Goal: Find specific page/section: Find specific page/section

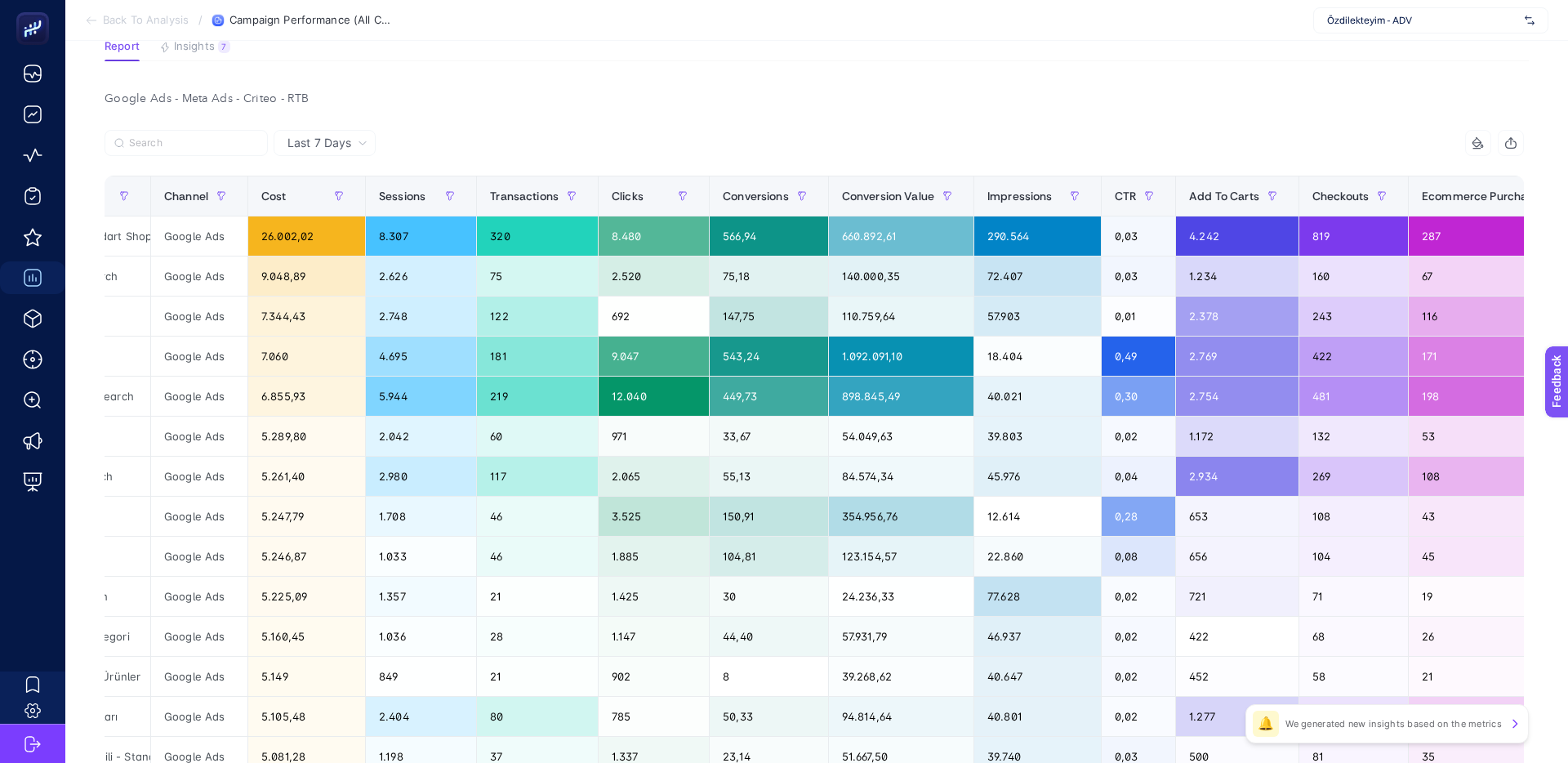
scroll to position [0, 284]
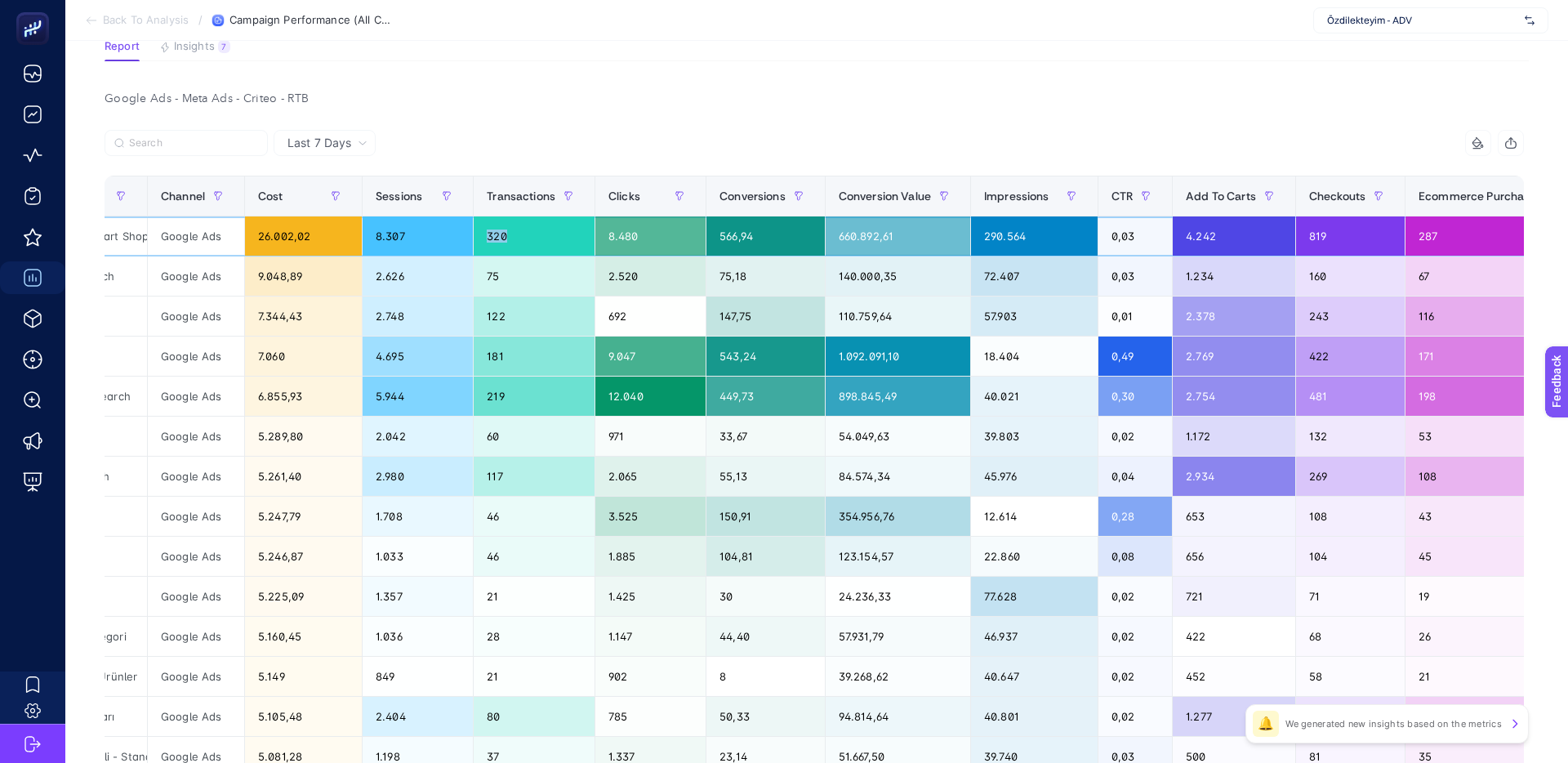
click at [475, 238] on tr "P.Max: Özdilekteyim Mağaza - Tüm Ürünler - Standart Shopping Google Ads 26.002,…" at bounding box center [1143, 237] width 2644 height 40
click at [513, 239] on div "320" at bounding box center [535, 236] width 121 height 39
click at [502, 238] on div "320" at bounding box center [535, 236] width 121 height 39
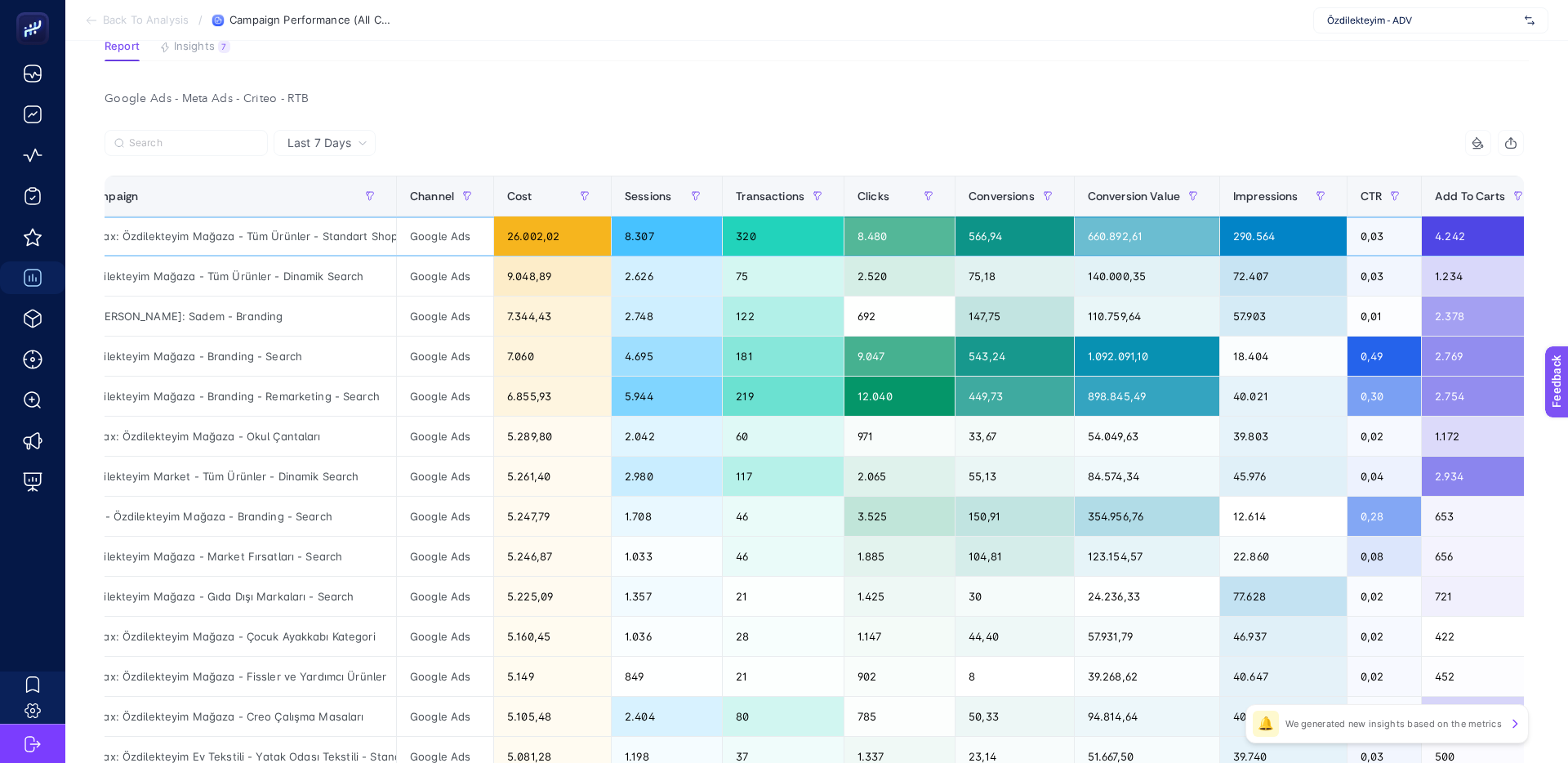
scroll to position [0, 31]
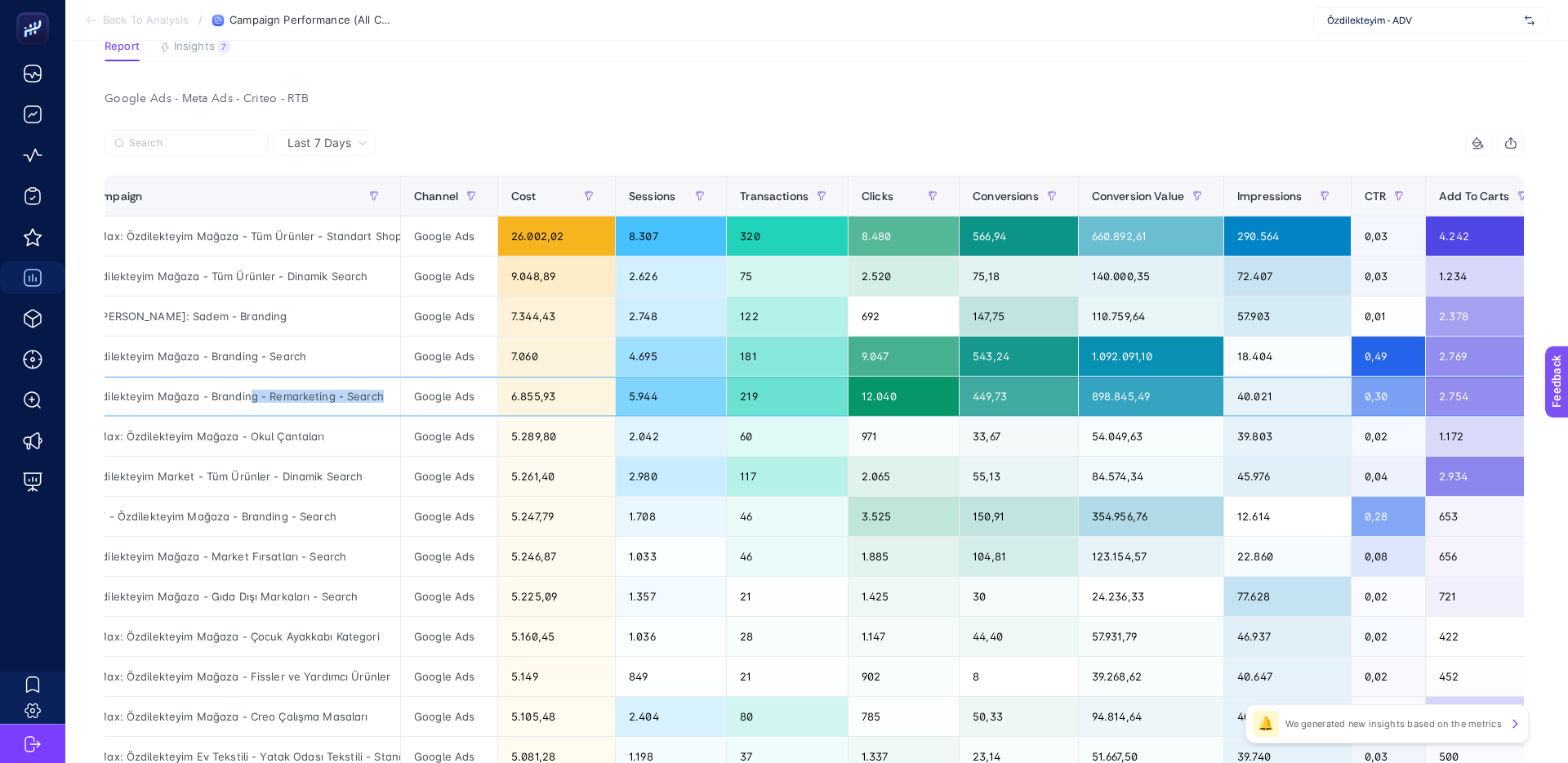
drag, startPoint x: 354, startPoint y: 391, endPoint x: 385, endPoint y: 391, distance: 31.0
click at [384, 391] on div "Özdilekteyim Mağaza - Branding - Remarketing - Search" at bounding box center [237, 396] width 326 height 39
click at [385, 391] on div "Özdilekteyim Mağaza - Branding - Remarketing - Search" at bounding box center [237, 396] width 326 height 39
drag, startPoint x: 363, startPoint y: 397, endPoint x: 215, endPoint y: 396, distance: 148.0
click at [215, 396] on div "Özdilekteyim Mağaza - Branding - Remarketing - Search" at bounding box center [237, 396] width 326 height 39
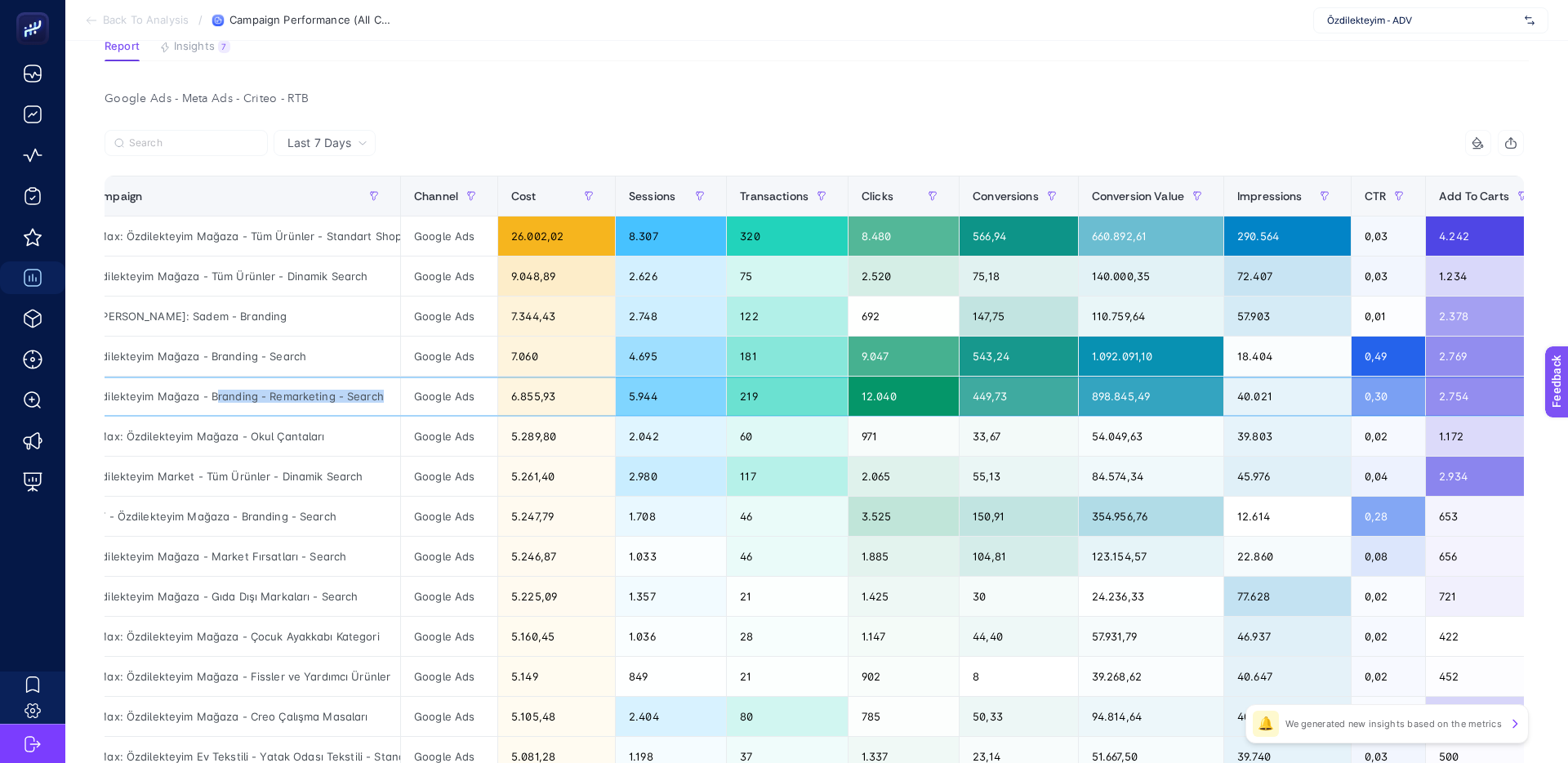
click at [215, 396] on div "Özdilekteyim Mağaza - Branding - Remarketing - Search" at bounding box center [237, 396] width 326 height 39
drag, startPoint x: 306, startPoint y: 346, endPoint x: 205, endPoint y: 347, distance: 101.0
click at [205, 347] on div "Özdilekteyim Mağaza - Branding - Search" at bounding box center [237, 356] width 326 height 39
drag, startPoint x: 293, startPoint y: 351, endPoint x: 200, endPoint y: 348, distance: 93.0
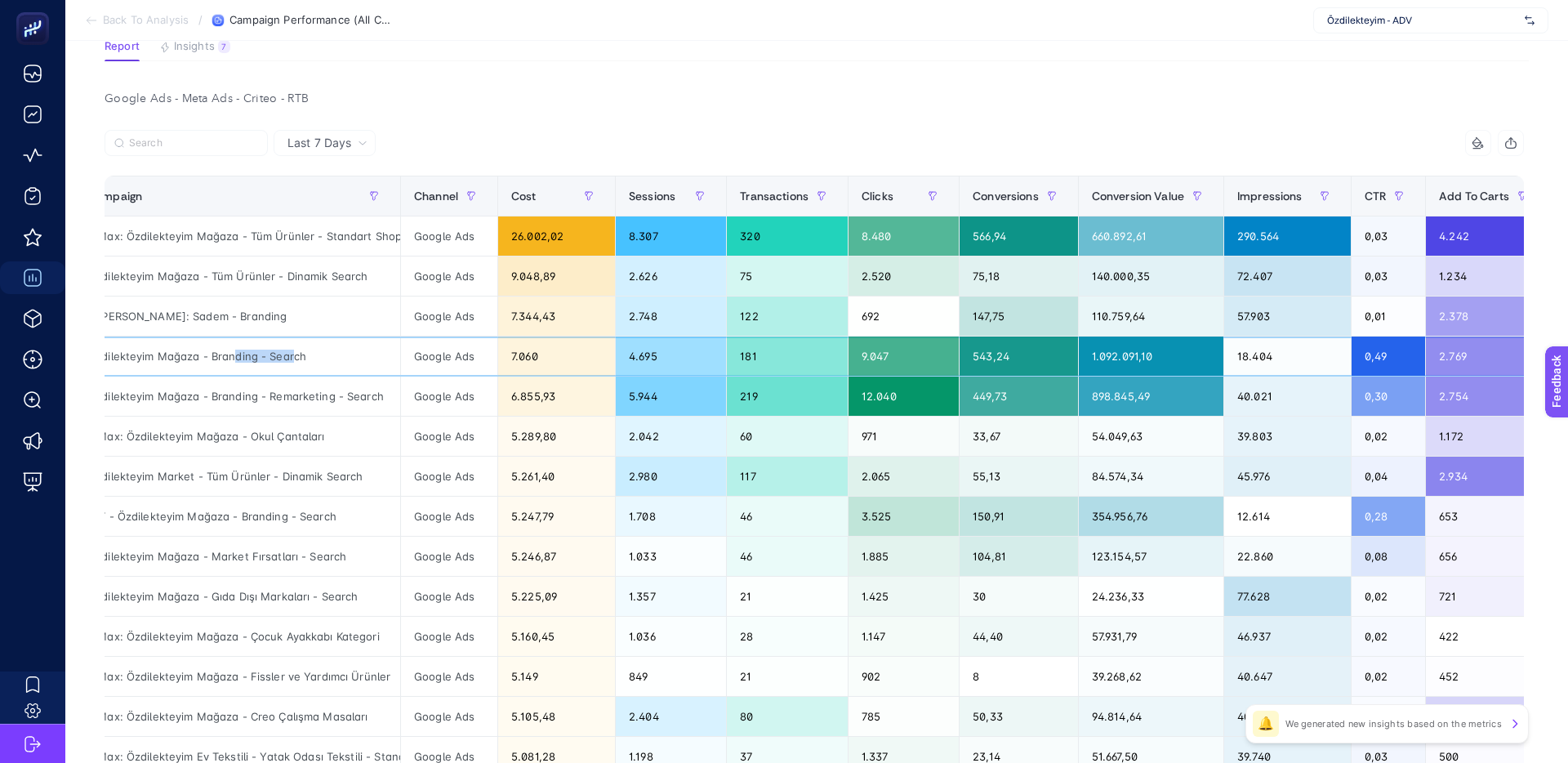
click at [205, 348] on div "Özdilekteyim Mağaza - Branding - Search" at bounding box center [237, 356] width 326 height 39
click at [200, 348] on div "Özdilekteyim Mağaza - Branding - Search" at bounding box center [237, 356] width 326 height 39
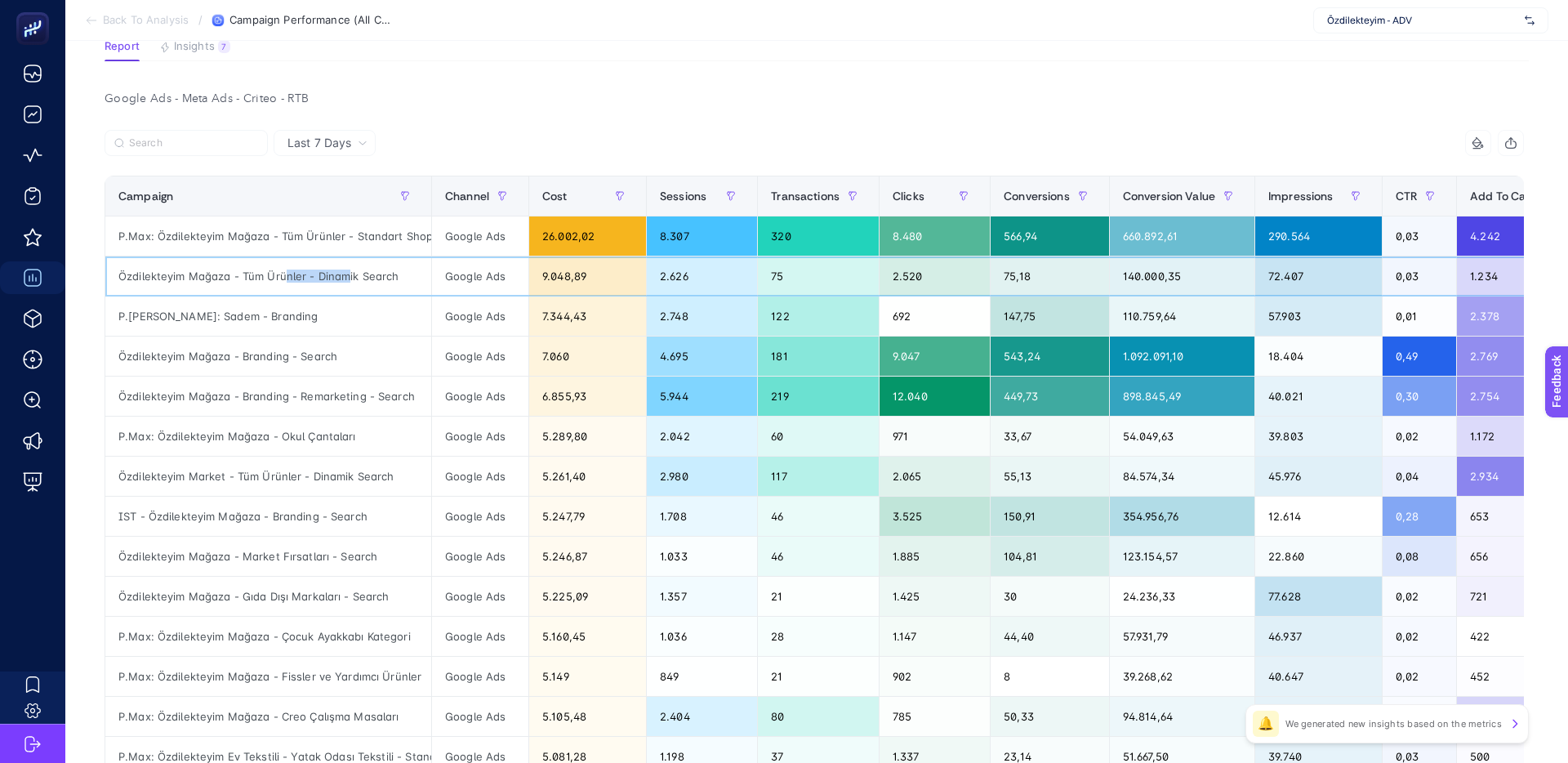
drag, startPoint x: 311, startPoint y: 271, endPoint x: 402, endPoint y: 271, distance: 91.0
click at [392, 271] on div "Özdilekteyim Mağaza - Tüm Ürünler - Dinamik Search" at bounding box center [268, 276] width 326 height 39
click at [403, 271] on div "Özdilekteyim Mağaza - Tüm Ürünler - Dinamik Search" at bounding box center [268, 276] width 326 height 39
drag, startPoint x: 339, startPoint y: 274, endPoint x: 122, endPoint y: 272, distance: 217.0
click at [122, 272] on div "Özdilekteyim Mağaza - Tüm Ürünler - Dinamik Search" at bounding box center [268, 276] width 326 height 39
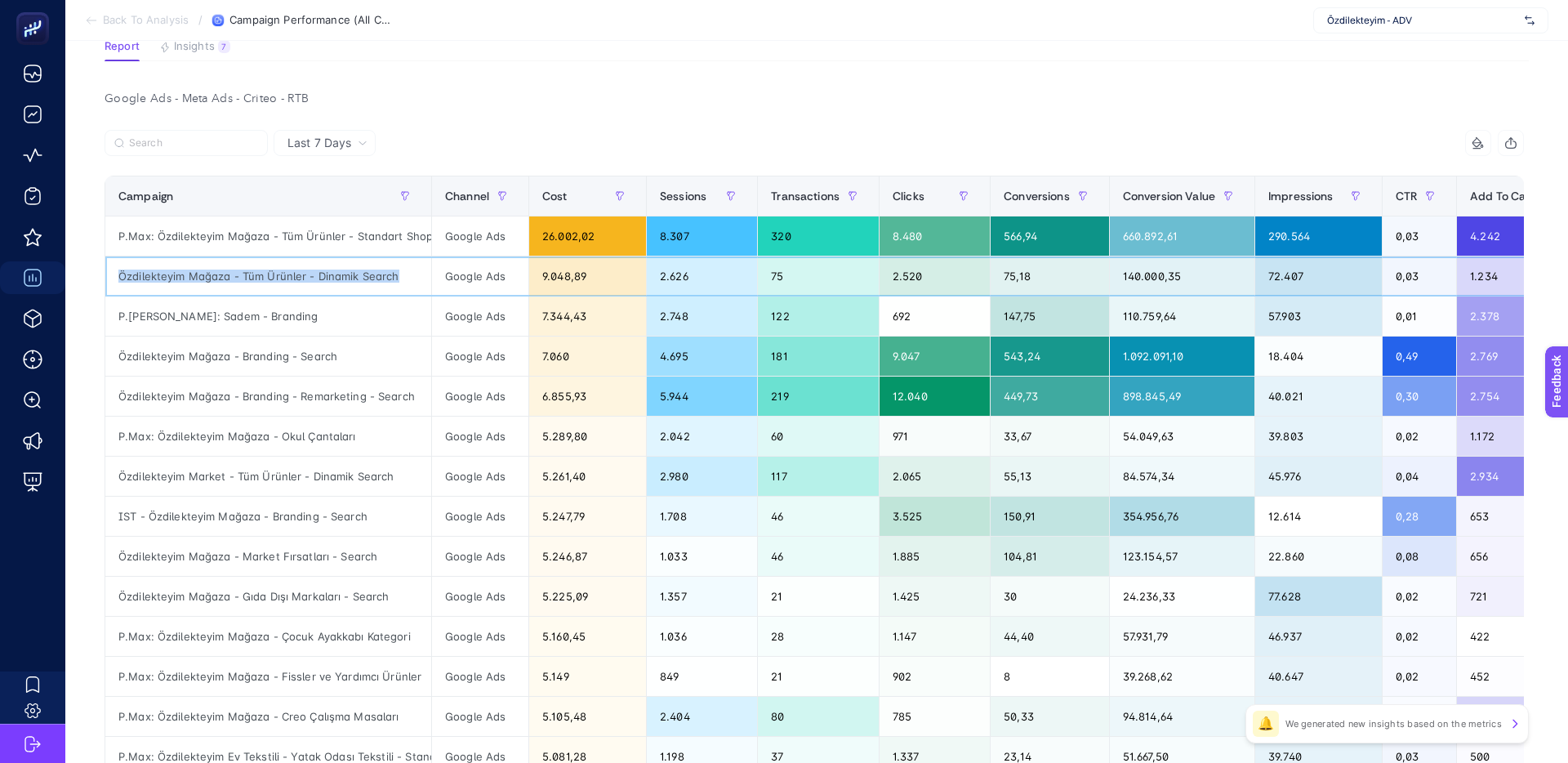
click at [122, 272] on div "Özdilekteyim Mağaza - Tüm Ürünler - Dinamik Search" at bounding box center [268, 276] width 326 height 39
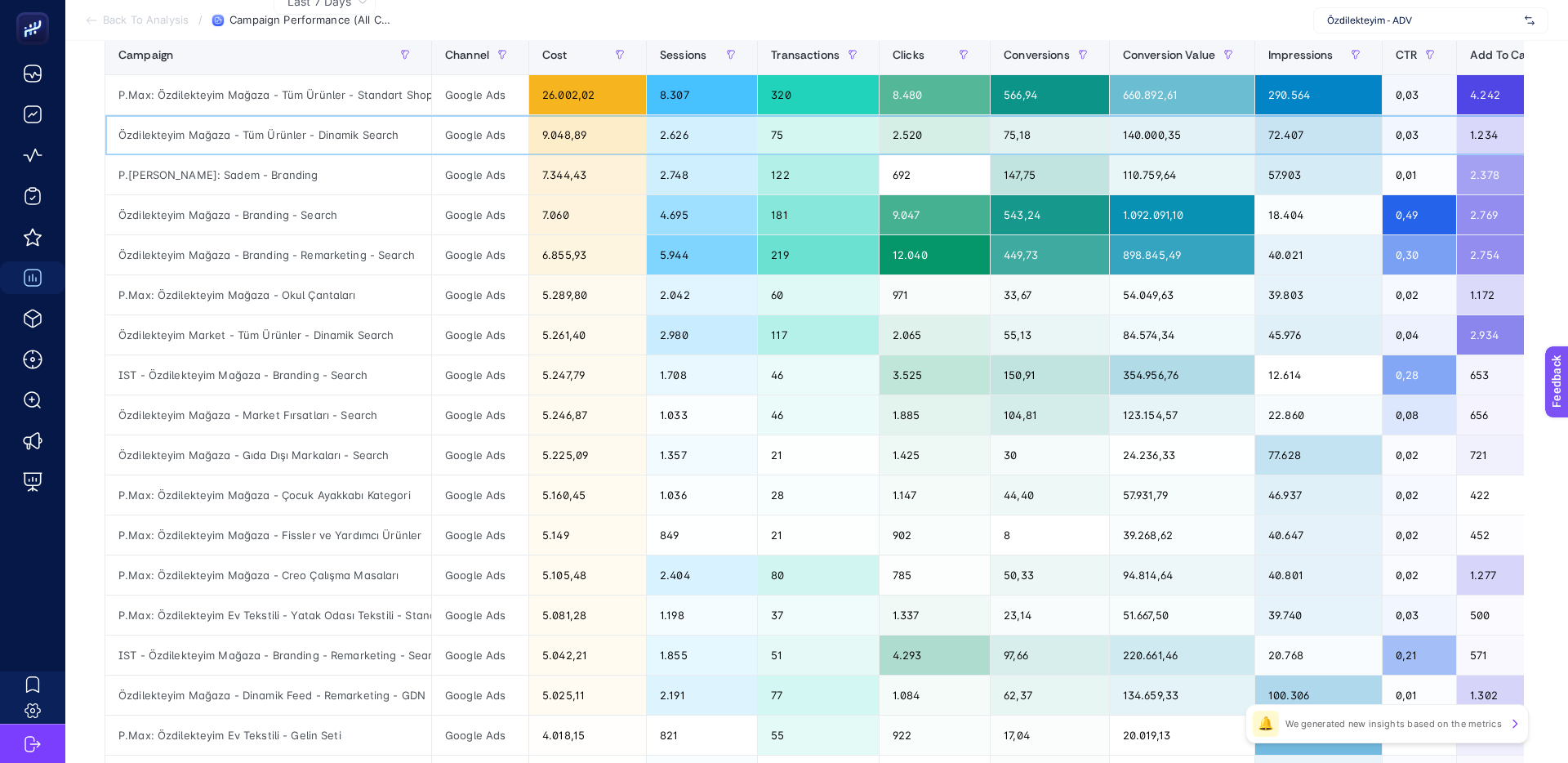
scroll to position [276, 0]
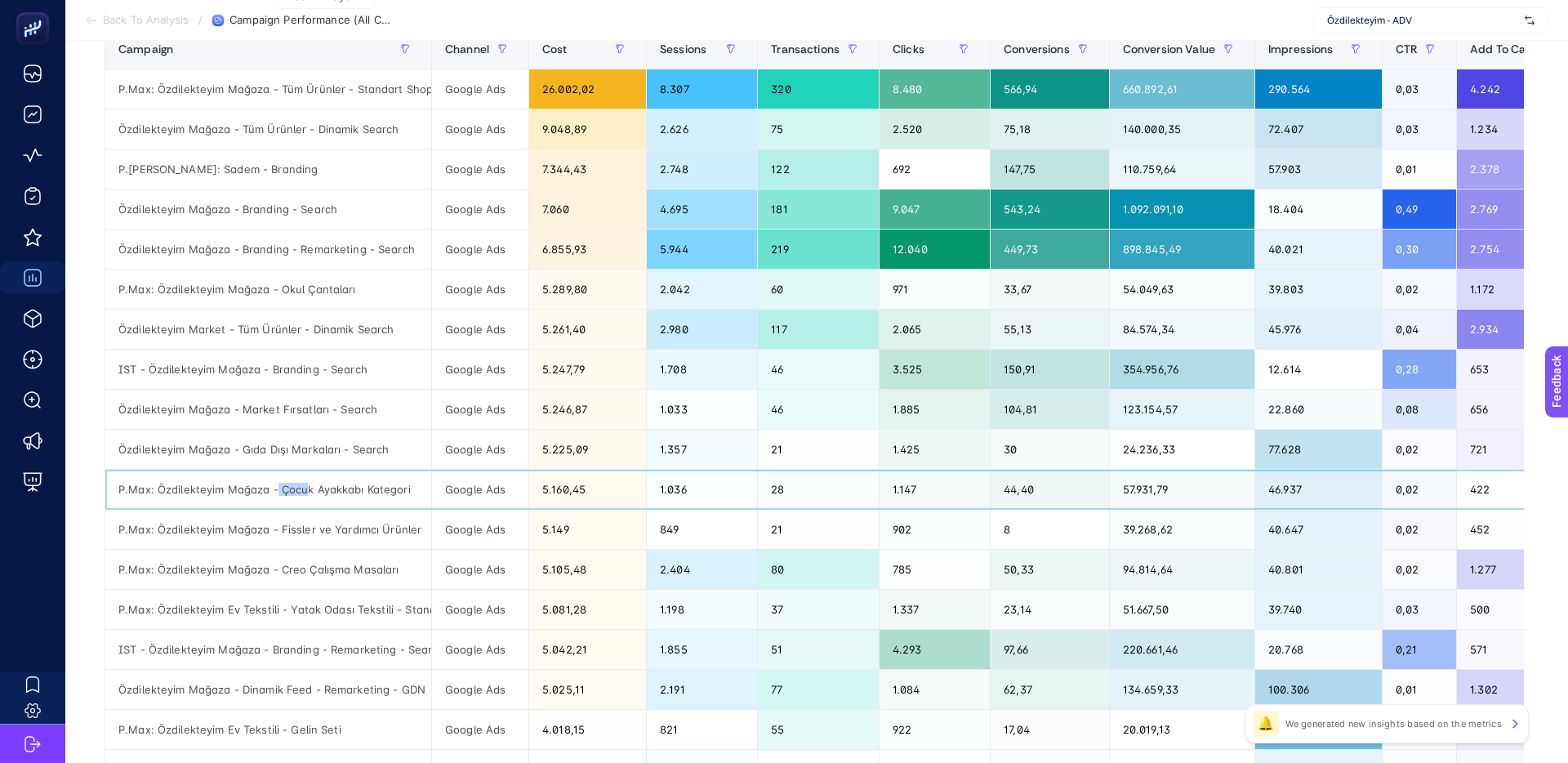
click at [392, 491] on div "P.Max: Özdilekteyim Mağaza - Çocuk Ayakkabı Kategori" at bounding box center [268, 489] width 326 height 39
click at [407, 491] on div "P.Max: Özdilekteyim Mağaza - Çocuk Ayakkabı Kategori" at bounding box center [268, 489] width 326 height 39
drag, startPoint x: 292, startPoint y: 488, endPoint x: 251, endPoint y: 487, distance: 41.0
click at [272, 488] on div "P.Max: Özdilekteyim Mağaza - Çocuk Ayakkabı Kategori" at bounding box center [268, 489] width 326 height 39
click at [251, 487] on div "P.Max: Özdilekteyim Mağaza - Çocuk Ayakkabı Kategori" at bounding box center [268, 489] width 326 height 39
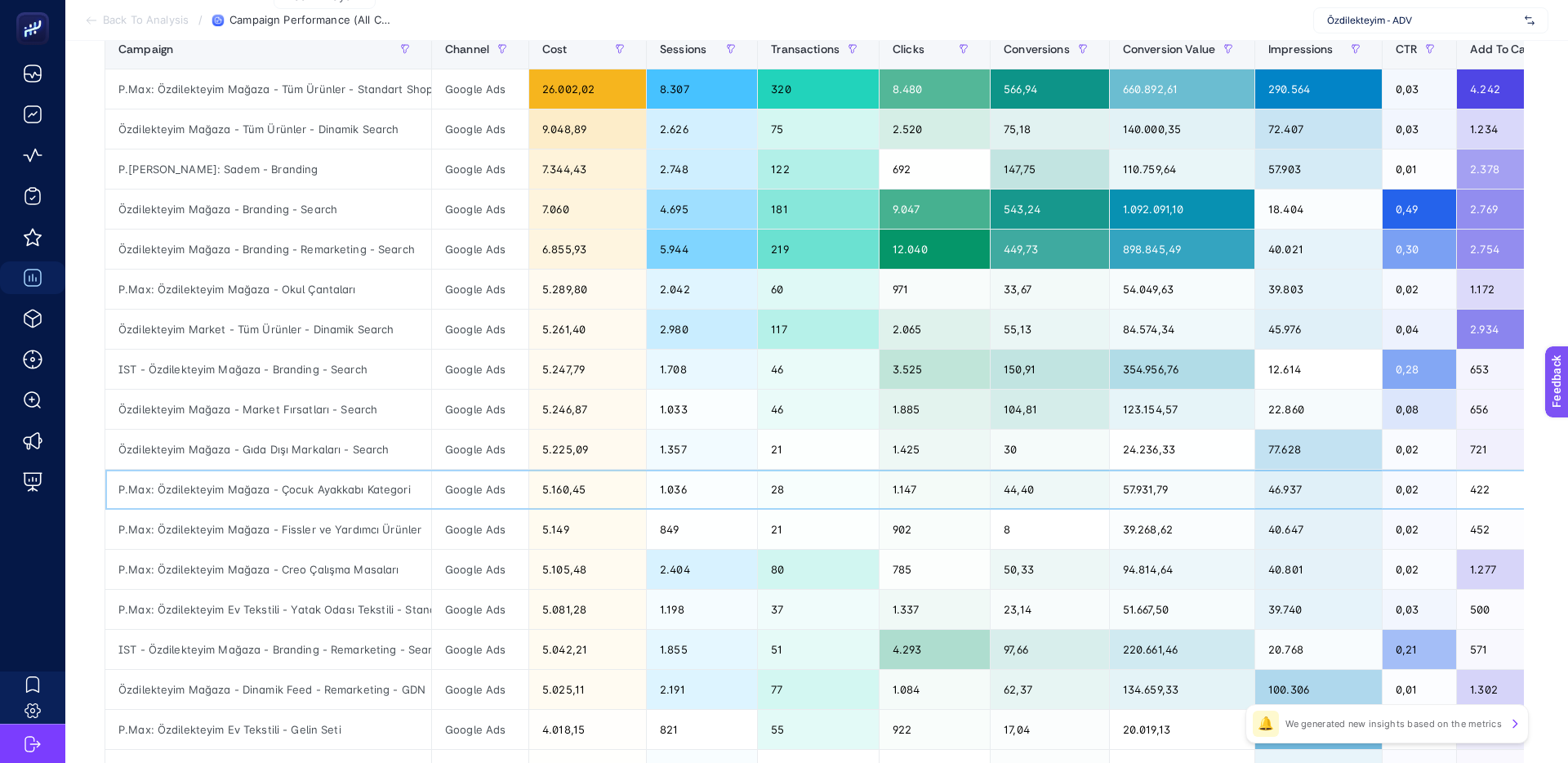
scroll to position [328, 0]
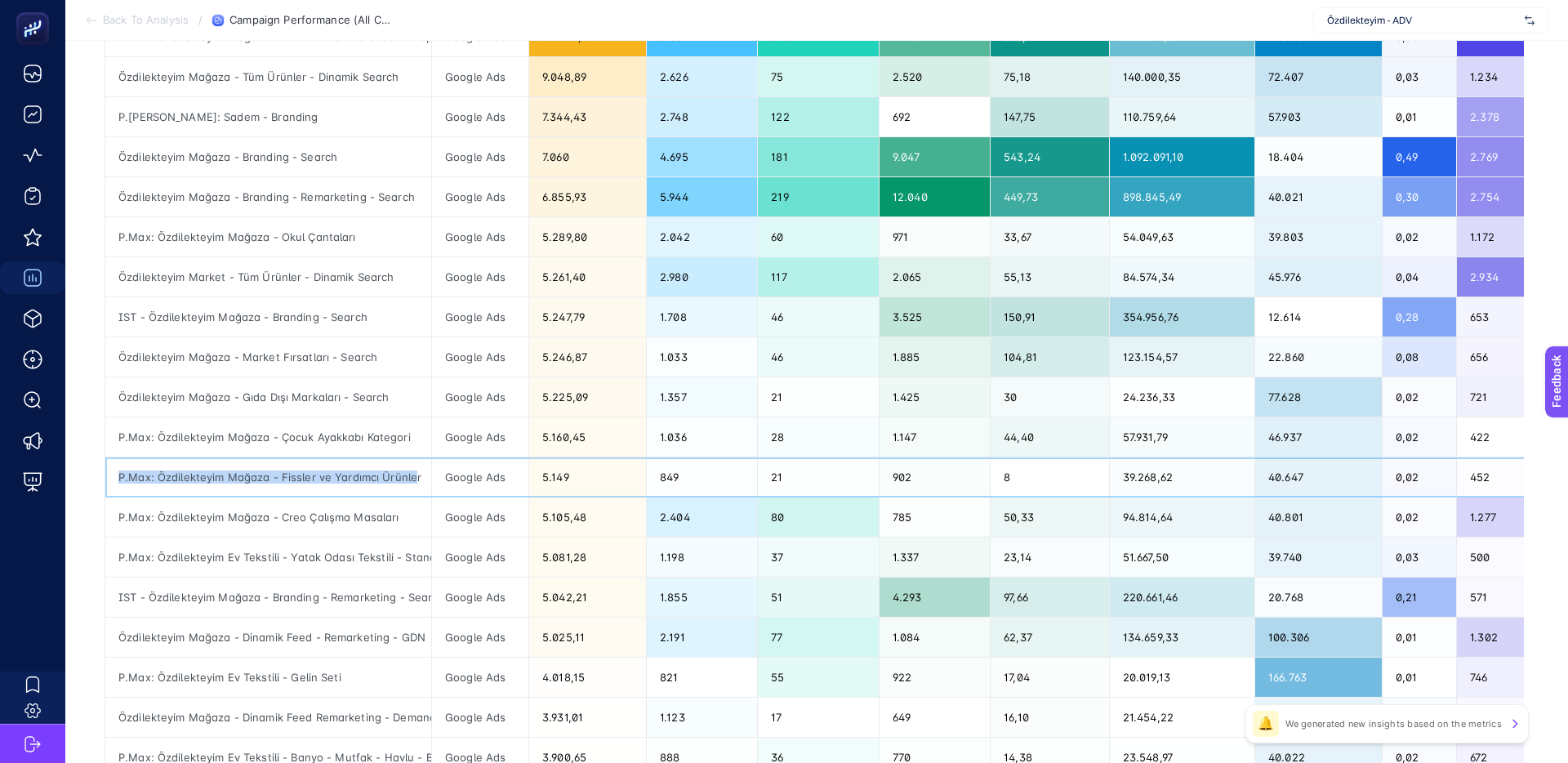
drag, startPoint x: 409, startPoint y: 472, endPoint x: 244, endPoint y: 468, distance: 165.0
click at [248, 468] on div "P.Max: Özdilekteyim Mağaza - Fissler ve Yardımcı Ürünler" at bounding box center [268, 477] width 326 height 39
click at [244, 468] on div "P.Max: Özdilekteyim Mağaza - Fissler ve Yardımcı Ürünler" at bounding box center [268, 477] width 326 height 39
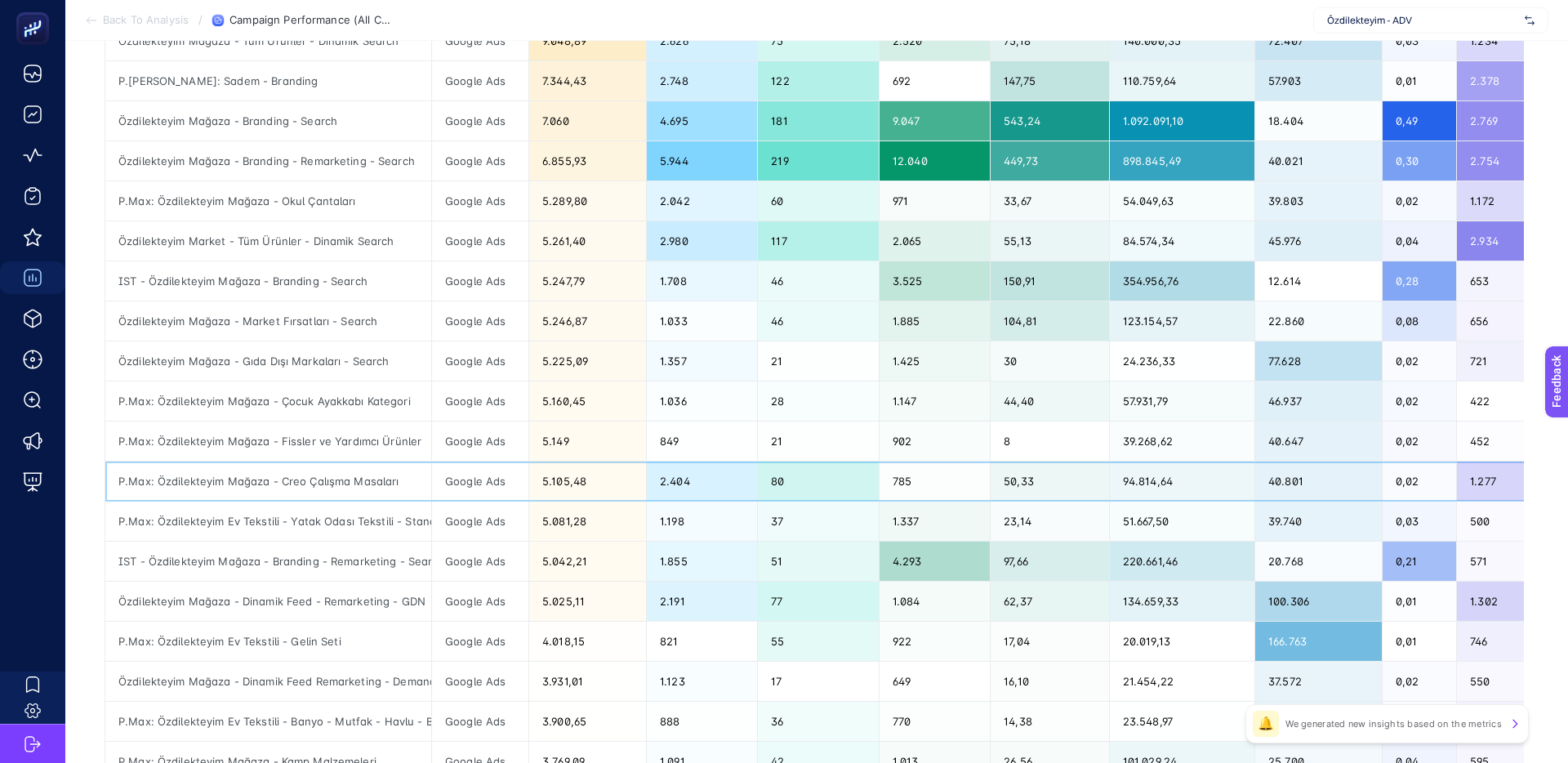
drag, startPoint x: 288, startPoint y: 482, endPoint x: 397, endPoint y: 481, distance: 109.0
click at [393, 481] on div "P.Max: Özdilekteyim Mağaza - Creo Çalışma Masaları" at bounding box center [268, 481] width 326 height 39
click at [402, 481] on div "P.Max: Özdilekteyim Mağaza - Creo Çalışma Masaları" at bounding box center [268, 481] width 326 height 39
drag, startPoint x: 403, startPoint y: 482, endPoint x: 277, endPoint y: 480, distance: 126.0
click at [277, 480] on div "P.Max: Özdilekteyim Mağaza - Creo Çalışma Masaları" at bounding box center [268, 481] width 326 height 39
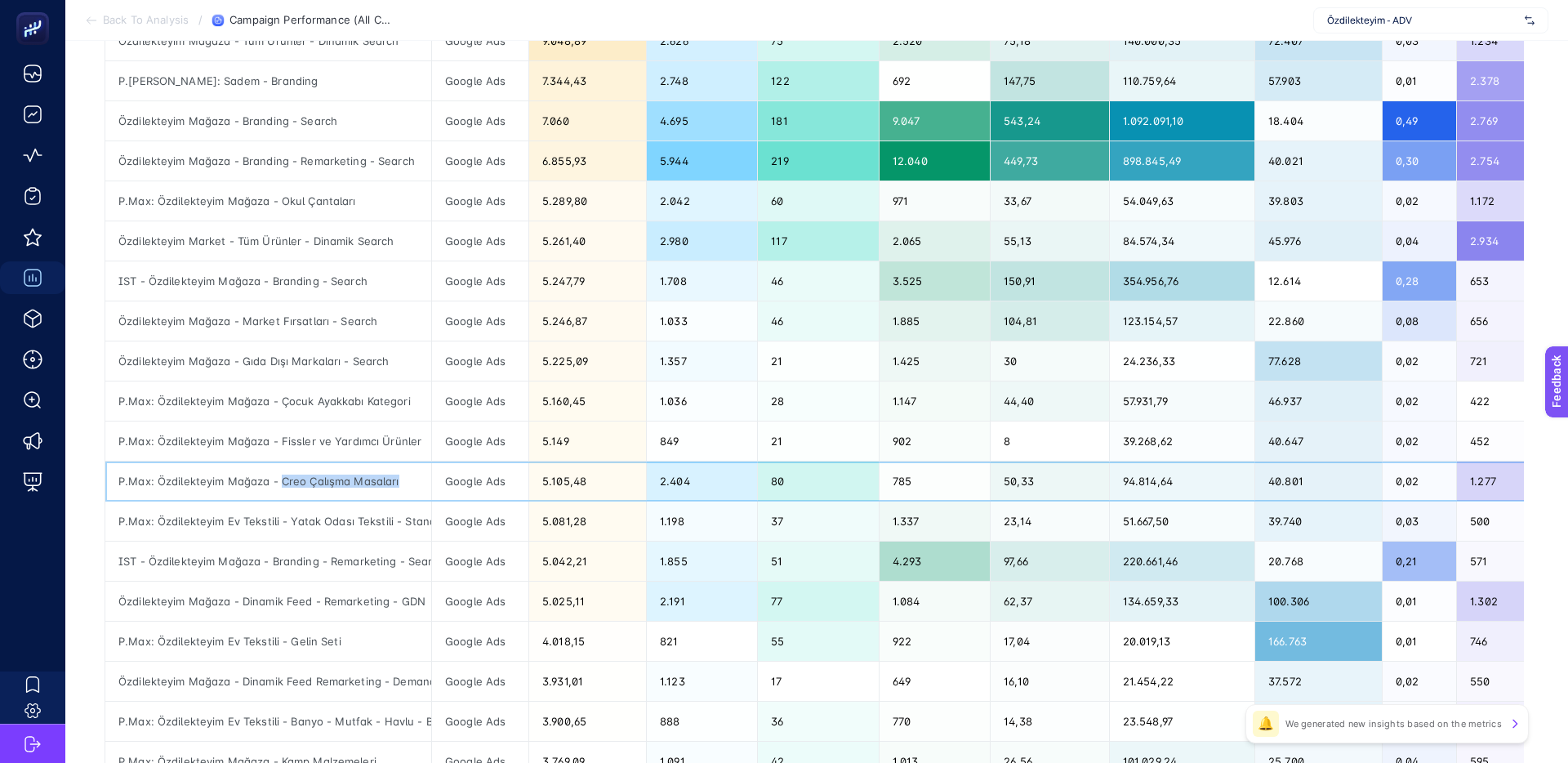
click at [277, 480] on div "P.Max: Özdilekteyim Mağaza - Creo Çalışma Masaları" at bounding box center [268, 481] width 326 height 39
drag, startPoint x: 279, startPoint y: 480, endPoint x: 382, endPoint y: 481, distance: 103.0
click at [382, 481] on div "P.Max: Özdilekteyim Mağaza - Creo Çalışma Masaları" at bounding box center [268, 481] width 326 height 39
